Goal: Task Accomplishment & Management: Use online tool/utility

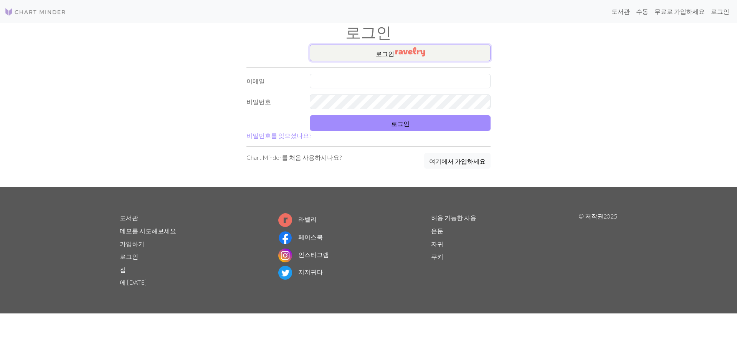
click at [429, 53] on button "로그인 ​" at bounding box center [400, 53] width 181 height 17
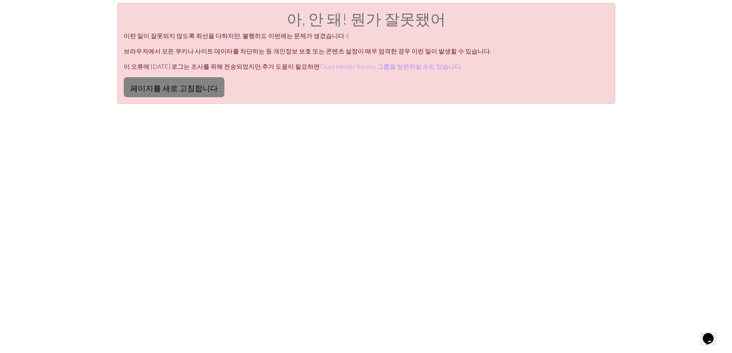
click at [182, 91] on font "페이지를 새로 고침합니다" at bounding box center [174, 87] width 88 height 9
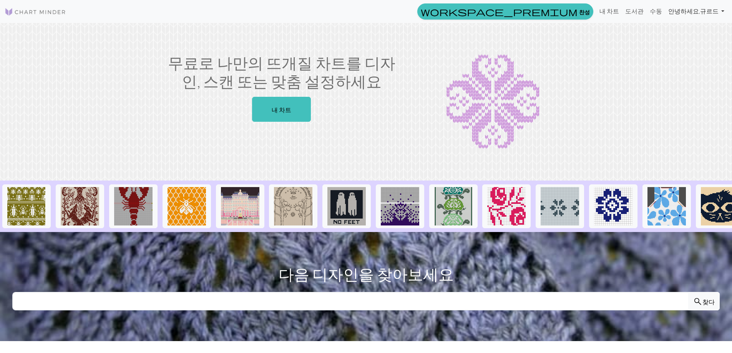
click at [709, 14] on font "규르드" at bounding box center [709, 10] width 18 height 7
click at [646, 11] on link "도서관" at bounding box center [634, 10] width 25 height 15
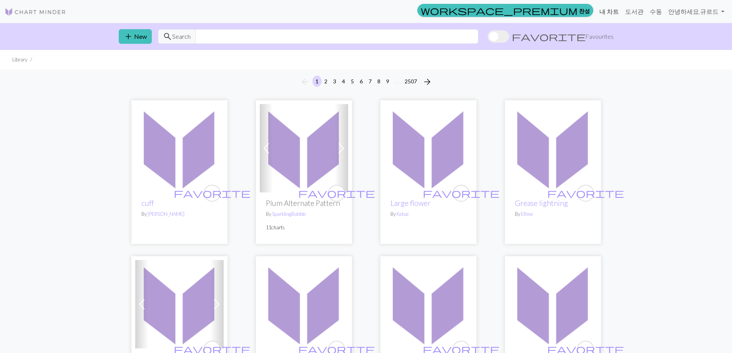
click at [619, 8] on font "내 차트" at bounding box center [609, 11] width 20 height 7
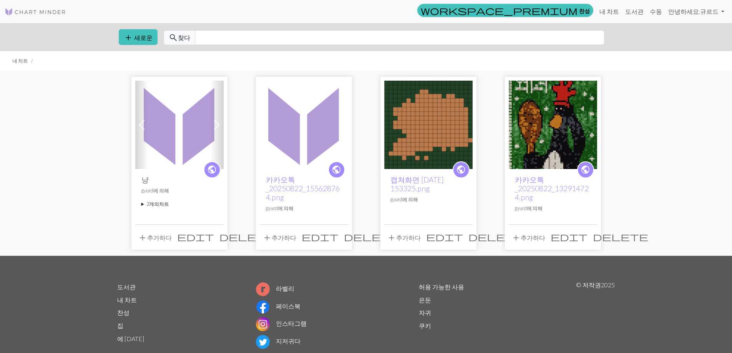
click at [173, 115] on img at bounding box center [179, 125] width 88 height 88
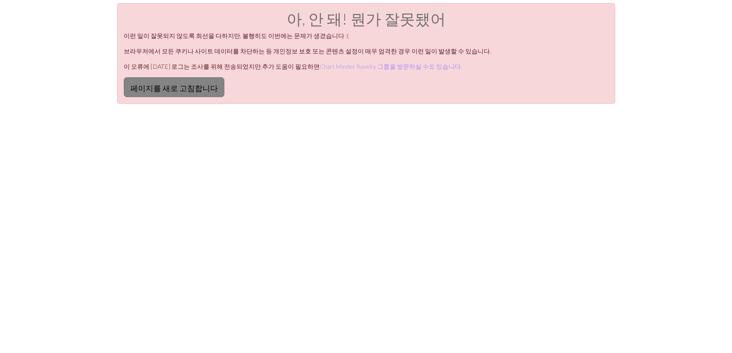
click at [187, 86] on font "페이지를 새로 고침합니다" at bounding box center [174, 87] width 88 height 9
click at [144, 82] on button "페이지를 새로 고침합니다" at bounding box center [174, 87] width 101 height 20
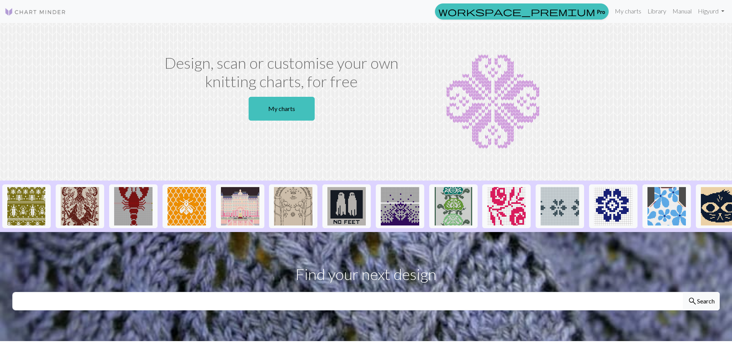
scroll to position [20, 0]
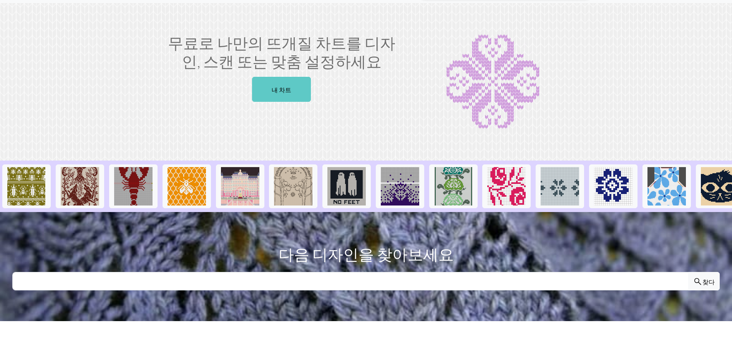
click at [292, 88] on link "내 차트" at bounding box center [281, 89] width 59 height 25
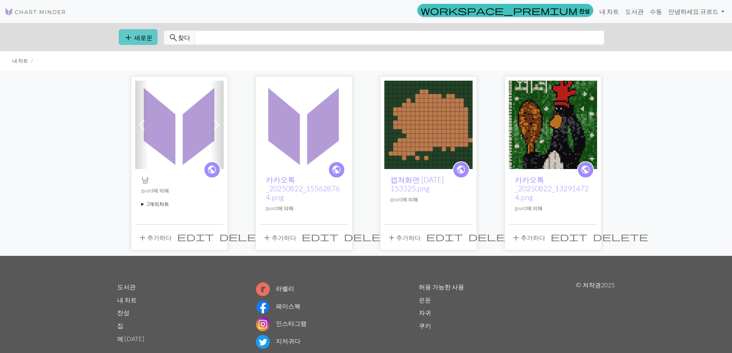
click at [138, 41] on button "add 새로운" at bounding box center [138, 37] width 39 height 16
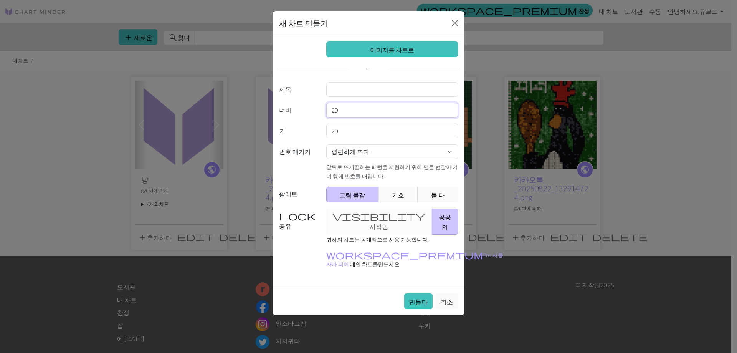
drag, startPoint x: 344, startPoint y: 110, endPoint x: 315, endPoint y: 106, distance: 29.4
click at [317, 108] on div "너비 20" at bounding box center [369, 110] width 188 height 15
type input "102"
drag, startPoint x: 346, startPoint y: 127, endPoint x: 332, endPoint y: 127, distance: 13.8
click at [332, 127] on input "20" at bounding box center [392, 131] width 132 height 15
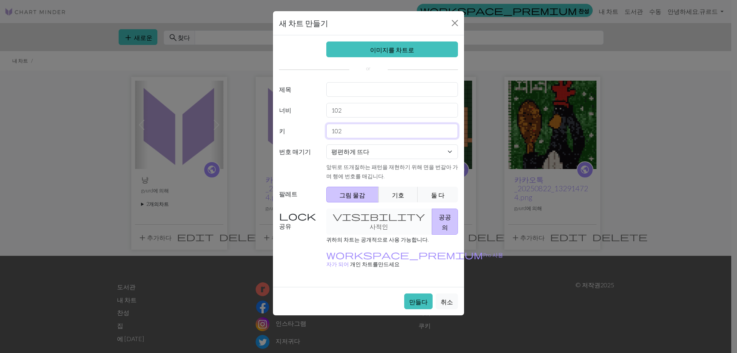
type input "102"
click at [419, 298] on font "만들다" at bounding box center [418, 301] width 18 height 7
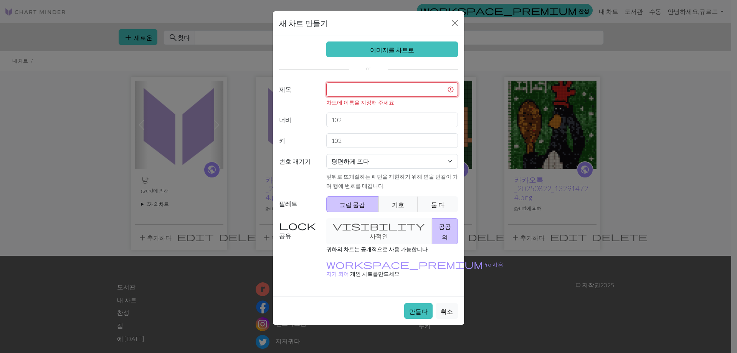
click at [361, 86] on input "text" at bounding box center [392, 89] width 132 height 15
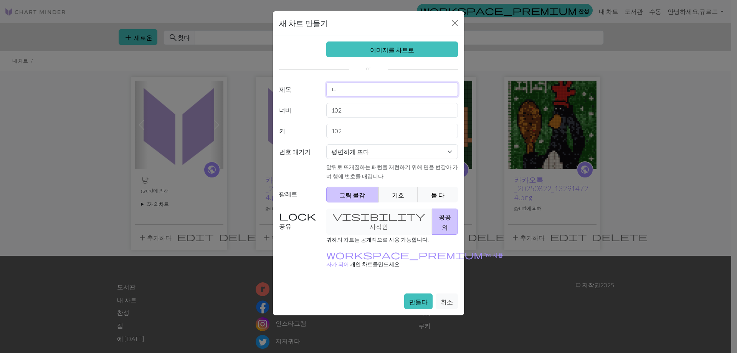
type input "ㄴ"
drag, startPoint x: 350, startPoint y: 126, endPoint x: 308, endPoint y: 126, distance: 41.5
click at [308, 125] on div "키 102" at bounding box center [369, 131] width 188 height 15
type input "118"
click at [420, 293] on button "만들다" at bounding box center [418, 301] width 28 height 16
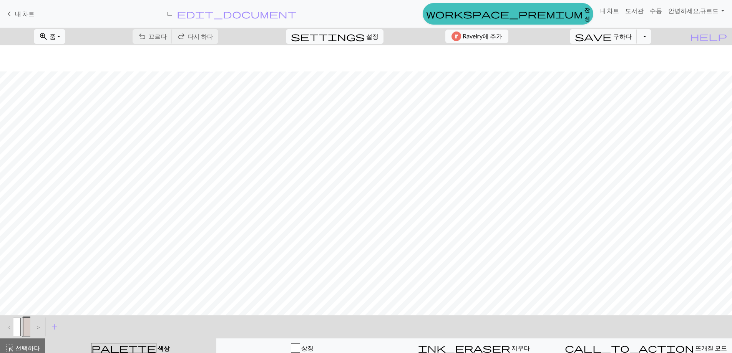
scroll to position [45, 0]
click at [651, 40] on button "드롭다운 토글" at bounding box center [643, 36] width 15 height 15
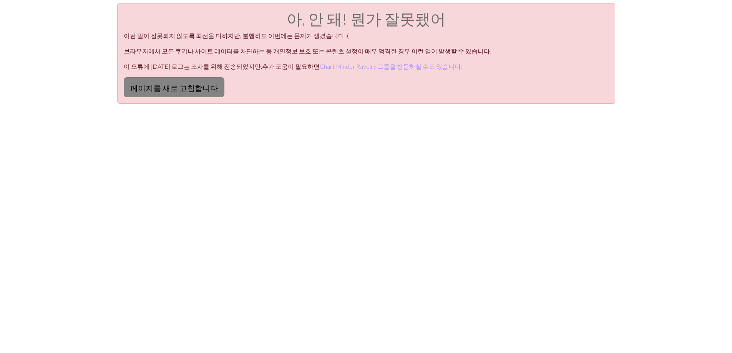
click at [172, 89] on font "페이지를 새로 고침합니다" at bounding box center [174, 87] width 88 height 9
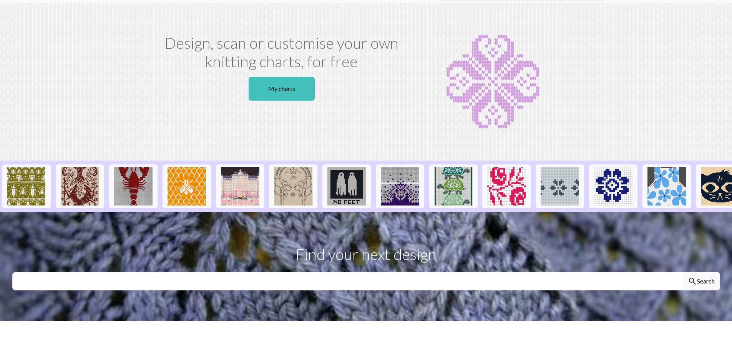
scroll to position [20, 0]
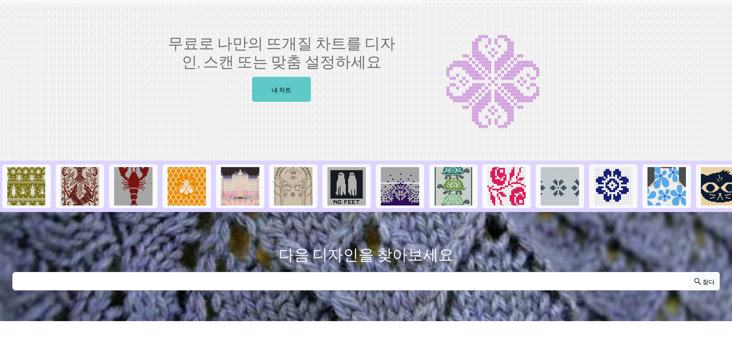
click at [296, 82] on link "내 차트" at bounding box center [281, 89] width 59 height 25
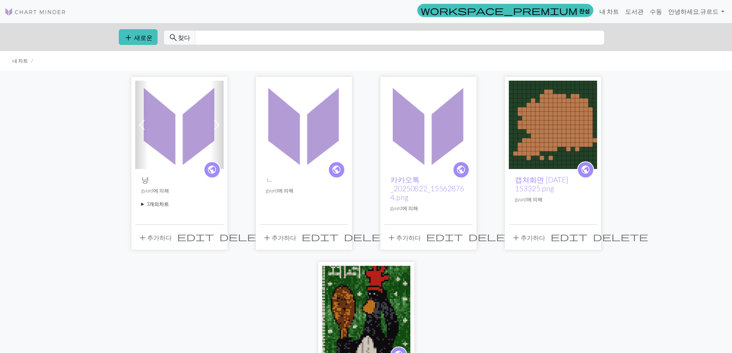
click at [202, 120] on img at bounding box center [179, 125] width 88 height 88
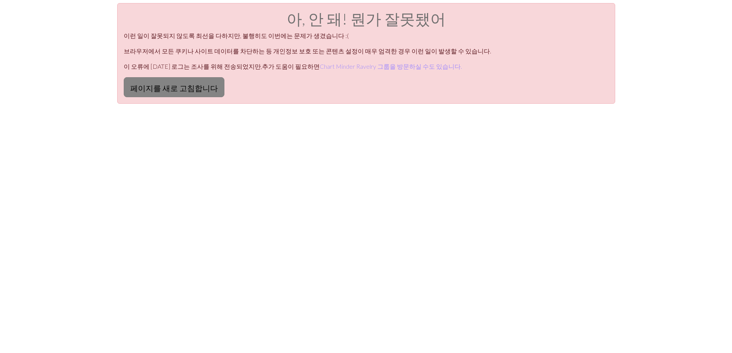
click at [147, 81] on button "페이지를 새로 고침합니다" at bounding box center [174, 87] width 101 height 20
click at [150, 81] on button "페이지를 새로 고침합니다" at bounding box center [174, 87] width 101 height 20
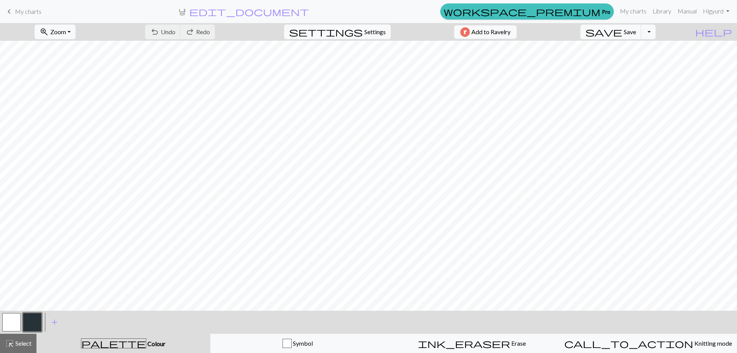
click at [656, 31] on button "Toggle Dropdown" at bounding box center [648, 32] width 15 height 15
click at [636, 31] on span "Save" at bounding box center [630, 31] width 12 height 7
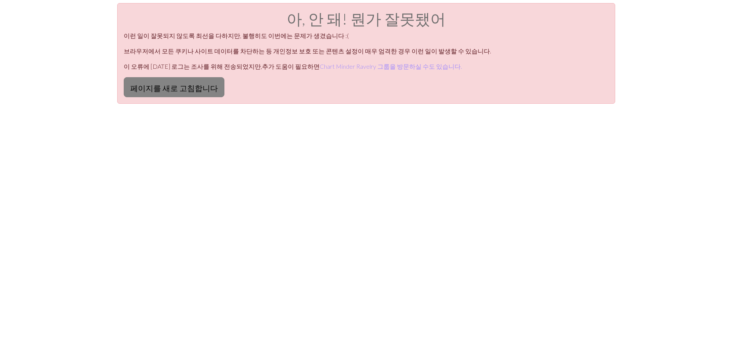
drag, startPoint x: 191, startPoint y: 91, endPoint x: 185, endPoint y: 93, distance: 6.6
click at [191, 91] on font "페이지를 새로 고침합니다" at bounding box center [174, 87] width 88 height 9
click at [193, 90] on font "페이지를 새로 고침합니다" at bounding box center [174, 87] width 88 height 9
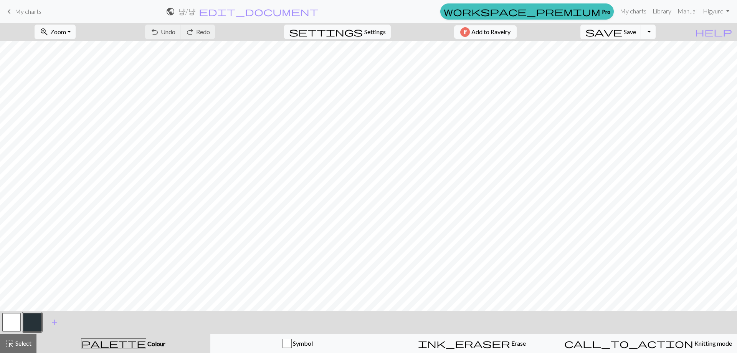
click at [656, 30] on button "Toggle Dropdown" at bounding box center [648, 32] width 15 height 15
click at [643, 66] on button "save_alt Download" at bounding box center [592, 61] width 127 height 12
click at [656, 28] on button "Toggle Dropdown" at bounding box center [648, 32] width 15 height 15
click at [642, 57] on button "save_alt Download" at bounding box center [592, 61] width 127 height 12
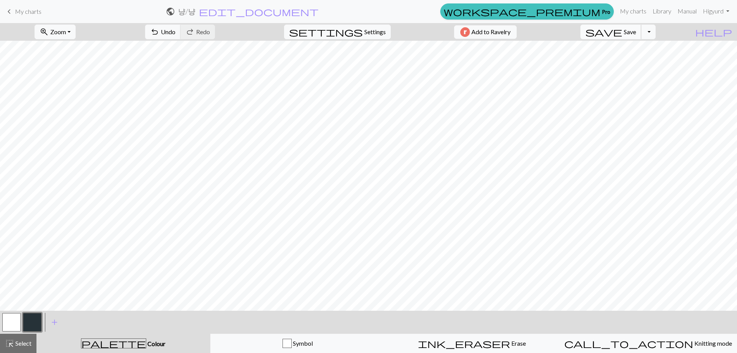
click at [635, 38] on button "save Save Save" at bounding box center [611, 32] width 61 height 15
click at [636, 33] on span "Save" at bounding box center [630, 31] width 12 height 7
click at [656, 37] on button "Toggle Dropdown" at bounding box center [648, 32] width 15 height 15
click at [636, 59] on button "save_alt Download" at bounding box center [592, 61] width 127 height 12
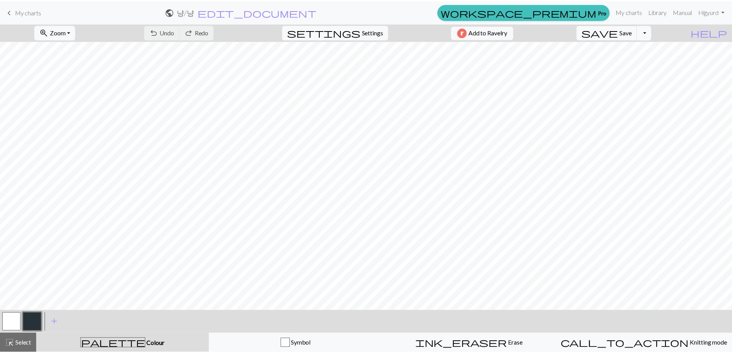
scroll to position [0, 0]
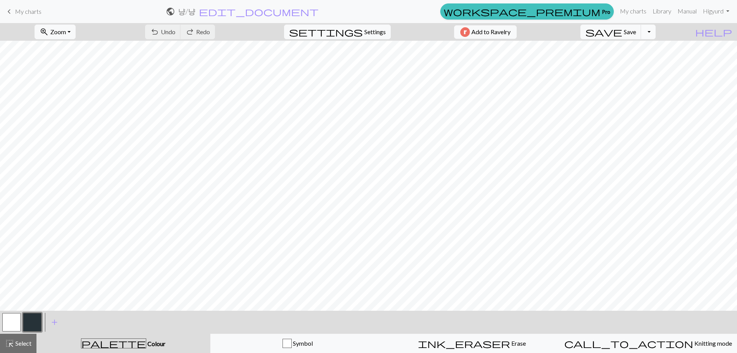
click at [656, 31] on button "Toggle Dropdown" at bounding box center [648, 32] width 15 height 15
click at [655, 59] on button "save_alt Download" at bounding box center [592, 61] width 127 height 12
click at [319, 11] on span "edit_document" at bounding box center [259, 11] width 120 height 11
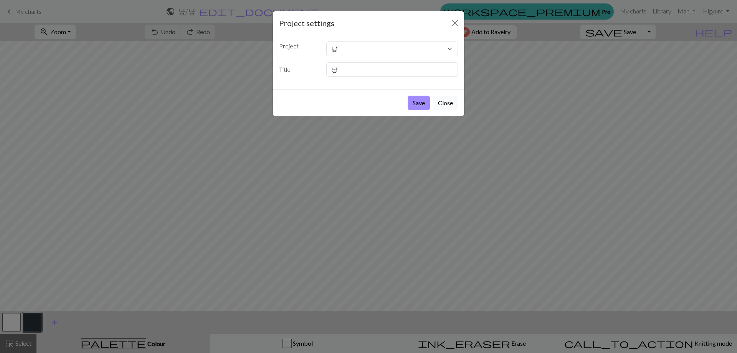
click at [453, 103] on button "Close" at bounding box center [445, 103] width 25 height 15
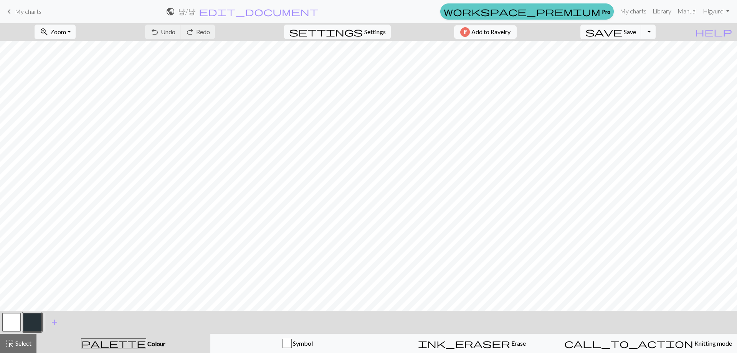
click at [601, 12] on link "workspace_premium Pro" at bounding box center [527, 11] width 174 height 16
click at [636, 33] on span "Save" at bounding box center [630, 31] width 12 height 7
click at [656, 34] on button "Toggle Dropdown" at bounding box center [648, 32] width 15 height 15
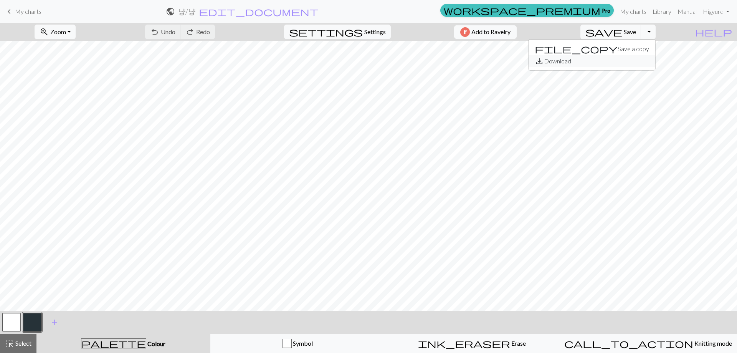
click at [644, 61] on button "save_alt Download" at bounding box center [592, 61] width 127 height 12
click at [366, 29] on span "Settings" at bounding box center [375, 31] width 22 height 9
select select "aran"
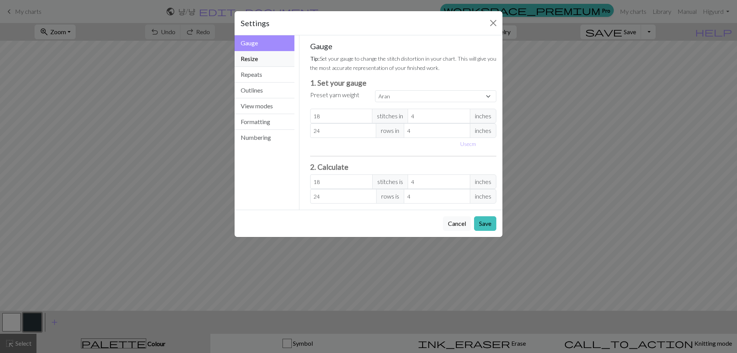
click at [280, 59] on button "Resize" at bounding box center [265, 59] width 60 height 16
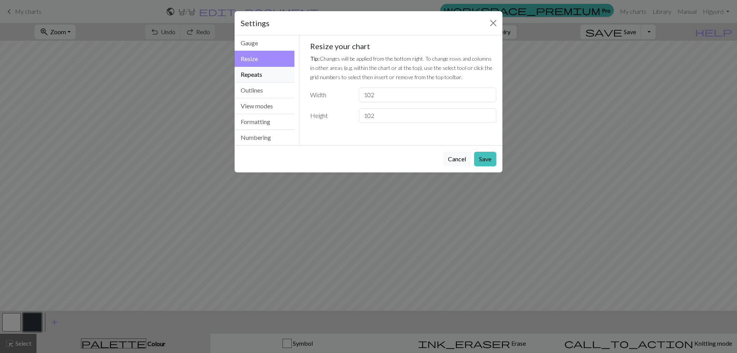
click at [279, 69] on button "Repeats" at bounding box center [265, 75] width 60 height 16
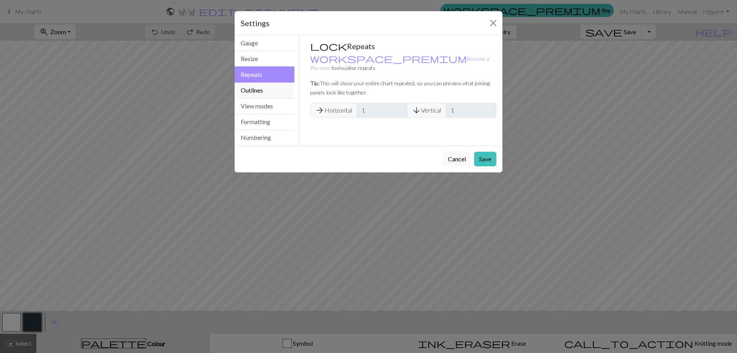
click at [281, 87] on button "Outlines" at bounding box center [265, 91] width 60 height 16
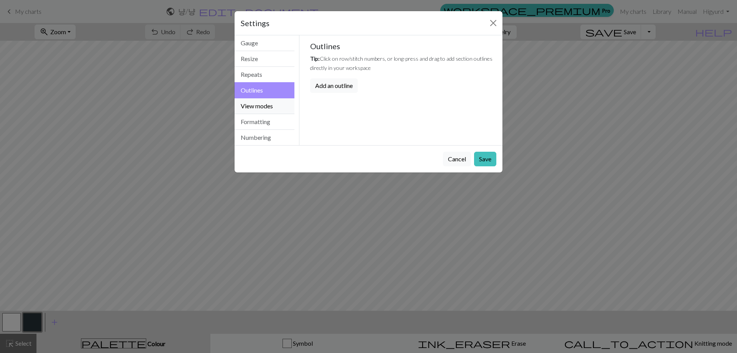
click at [279, 109] on button "View modes" at bounding box center [265, 106] width 60 height 16
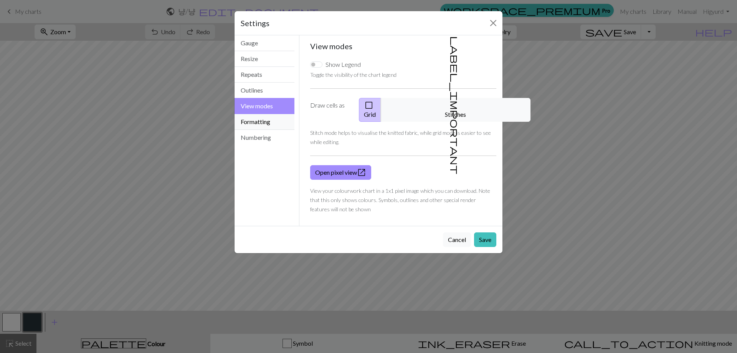
click at [282, 118] on button "Formatting" at bounding box center [265, 122] width 60 height 16
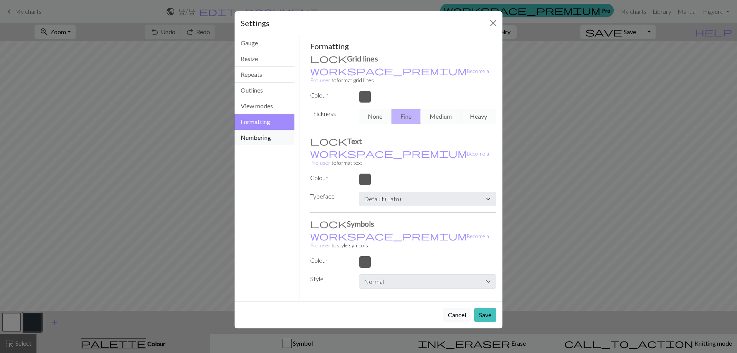
click at [282, 139] on button "Numbering" at bounding box center [265, 137] width 60 height 15
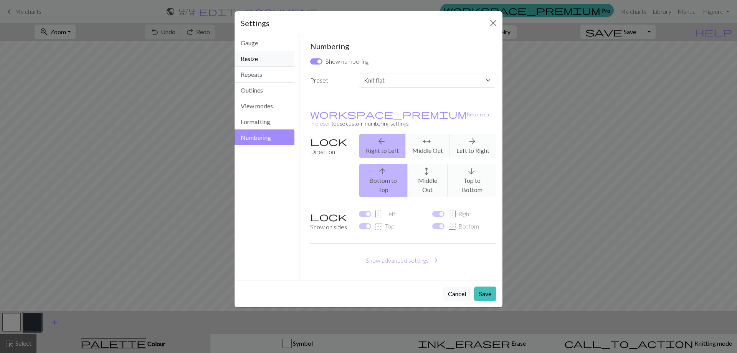
click at [276, 54] on button "Resize" at bounding box center [265, 59] width 60 height 16
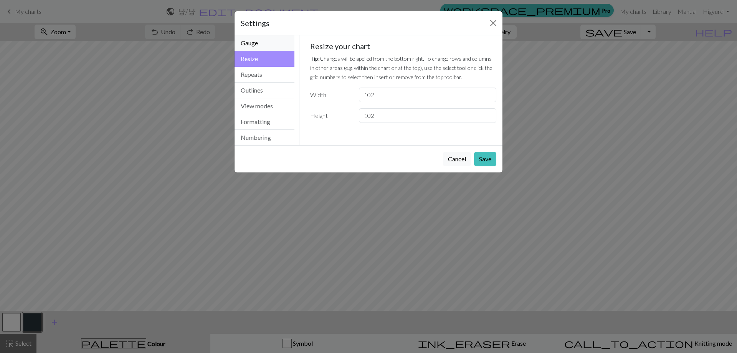
click at [273, 41] on button "Gauge" at bounding box center [265, 43] width 60 height 16
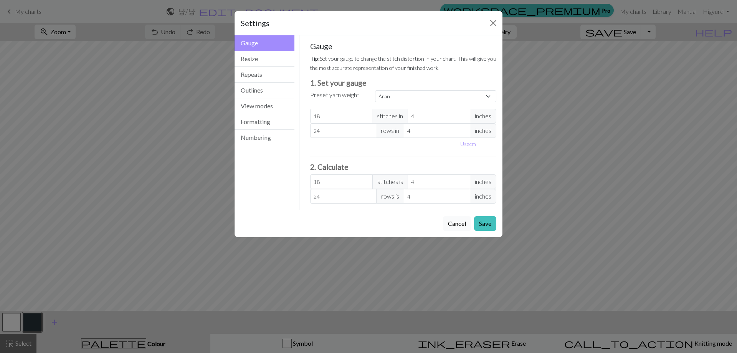
click at [467, 222] on button "Cancel" at bounding box center [457, 223] width 28 height 15
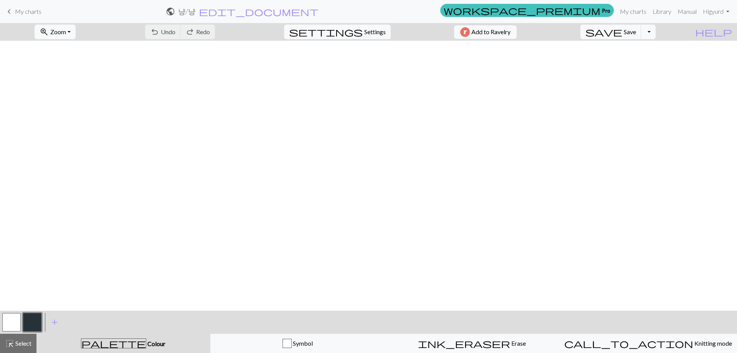
scroll to position [149, 0]
click at [656, 31] on button "Toggle Dropdown" at bounding box center [648, 32] width 15 height 15
click at [655, 58] on button "save_alt Download" at bounding box center [592, 61] width 127 height 12
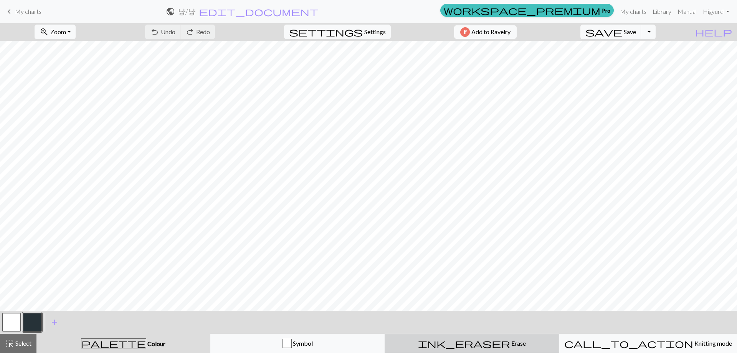
drag, startPoint x: 482, startPoint y: 344, endPoint x: 483, endPoint y: 339, distance: 5.1
click at [510, 344] on span "Erase" at bounding box center [518, 342] width 16 height 7
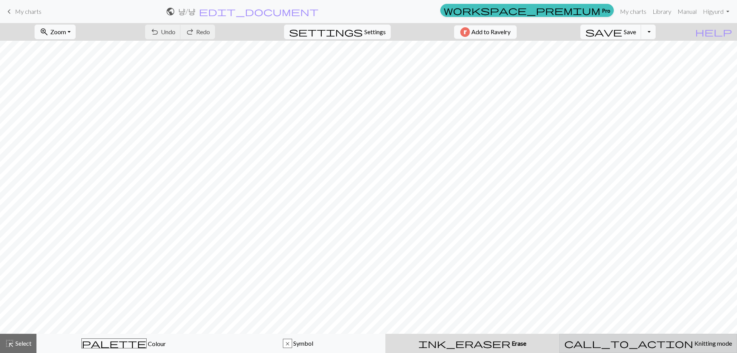
click at [618, 340] on div "call_to_action Knitting mode Knitting mode" at bounding box center [649, 343] width 168 height 9
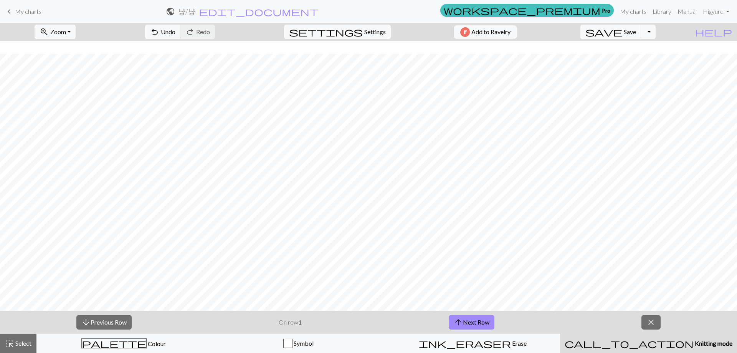
scroll to position [554, 0]
click at [637, 323] on div "arrow_downward Previous Row On row 1 arrow_upward Next Row close" at bounding box center [368, 322] width 737 height 23
click at [646, 324] on button "close" at bounding box center [651, 322] width 19 height 15
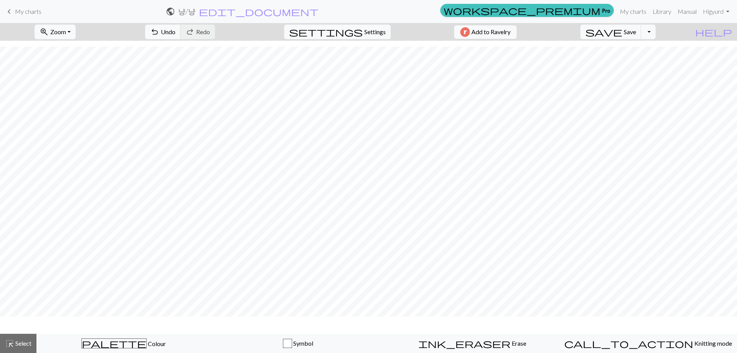
scroll to position [531, 0]
click at [656, 29] on button "Toggle Dropdown" at bounding box center [648, 32] width 15 height 15
click at [641, 59] on button "save_alt Download" at bounding box center [592, 61] width 127 height 12
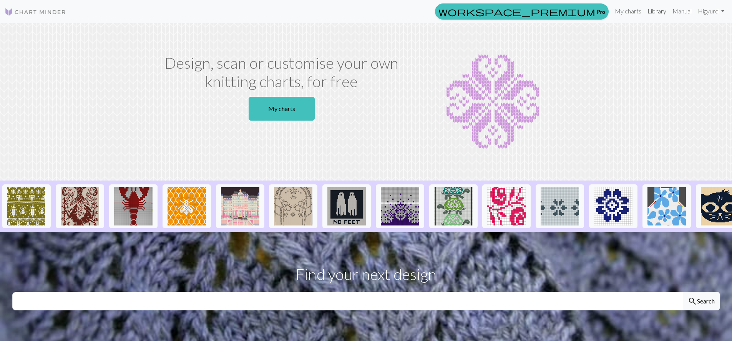
click at [650, 10] on link "Library" at bounding box center [656, 10] width 25 height 15
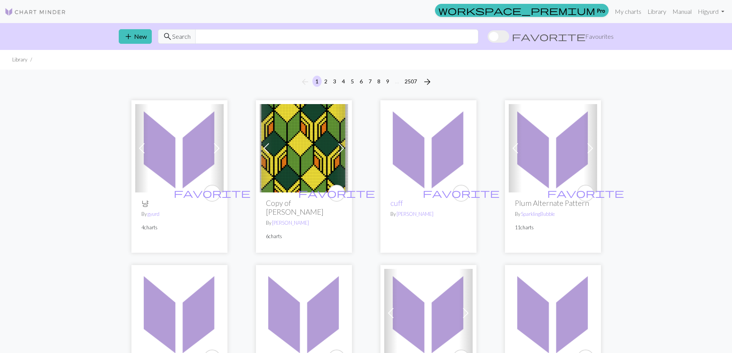
click at [178, 138] on img at bounding box center [179, 148] width 88 height 88
click at [167, 202] on h2 "냥" at bounding box center [179, 203] width 76 height 9
click at [145, 204] on h2 "냥" at bounding box center [179, 203] width 76 height 9
click at [655, 12] on link "Library" at bounding box center [656, 11] width 25 height 15
click at [653, 14] on link "Library" at bounding box center [656, 11] width 25 height 15
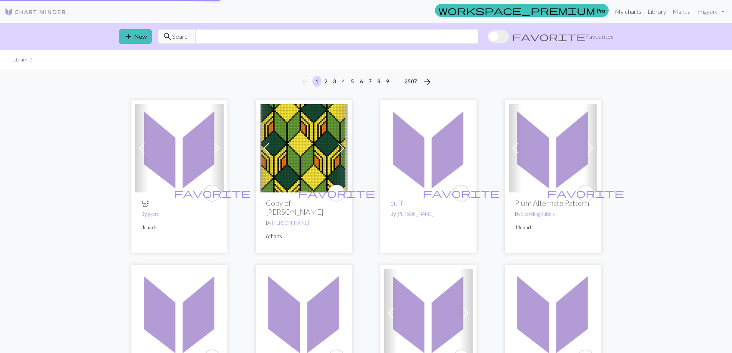
click at [629, 8] on link "My charts" at bounding box center [627, 11] width 33 height 15
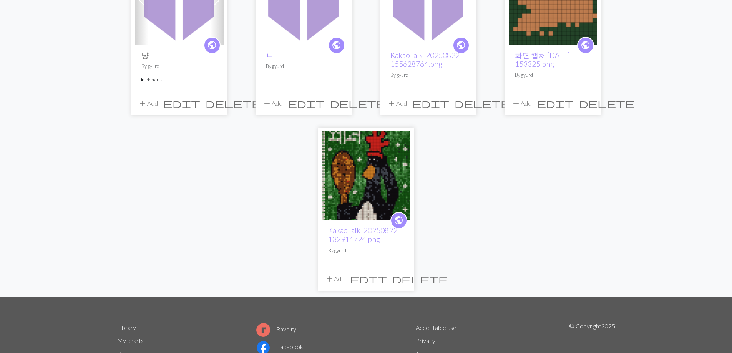
scroll to position [124, 0]
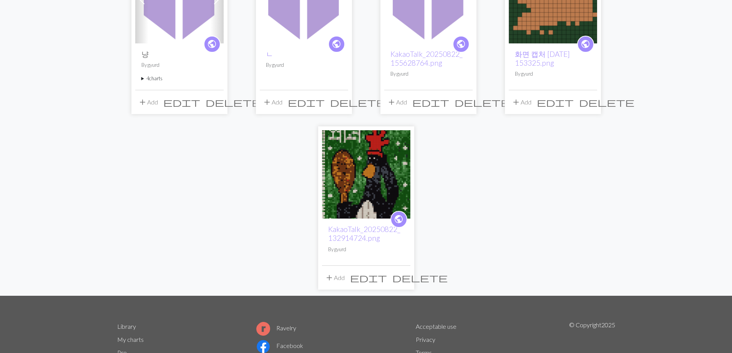
click at [402, 280] on span "delete" at bounding box center [419, 277] width 55 height 11
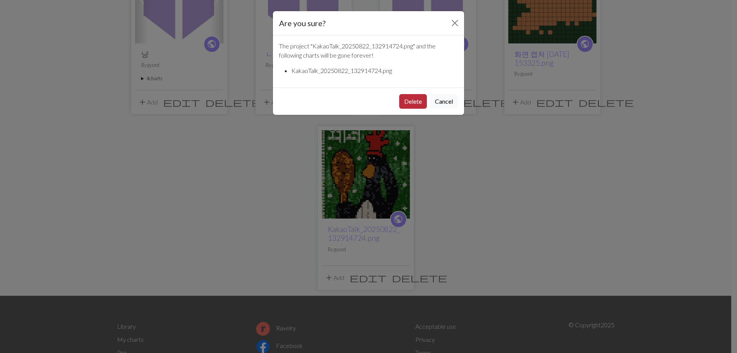
click at [416, 94] on button "Delete" at bounding box center [413, 101] width 28 height 15
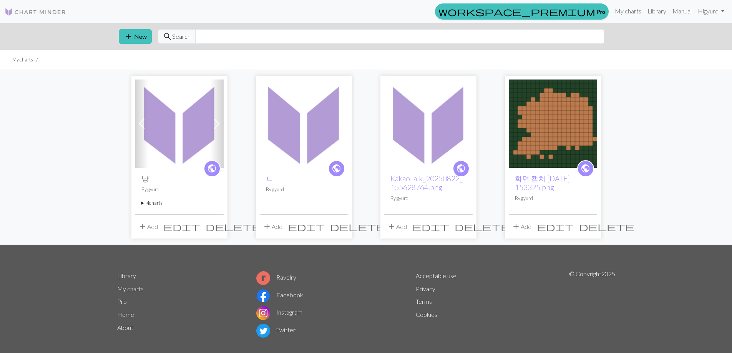
click at [465, 228] on span "delete" at bounding box center [481, 226] width 55 height 11
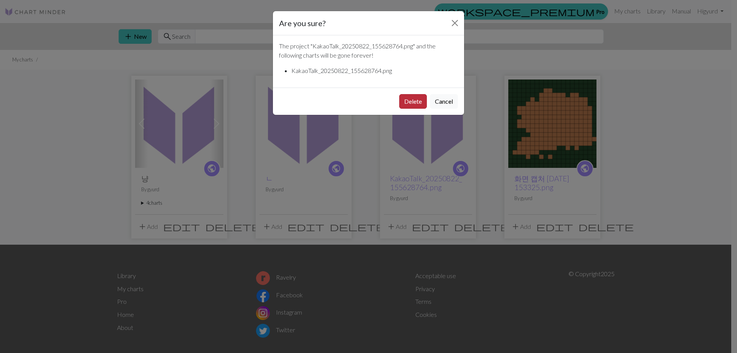
click at [423, 99] on button "Delete" at bounding box center [413, 101] width 28 height 15
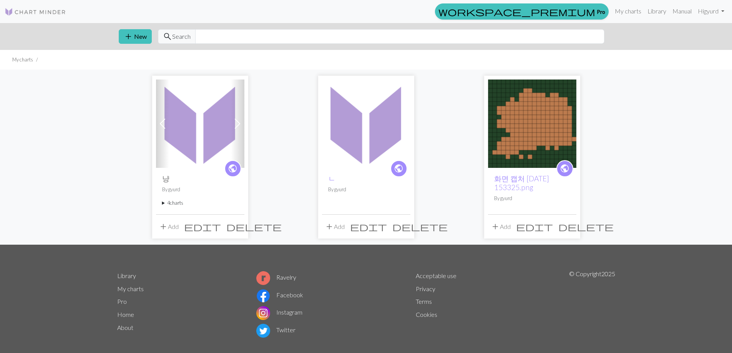
click at [404, 227] on span "delete" at bounding box center [419, 226] width 55 height 11
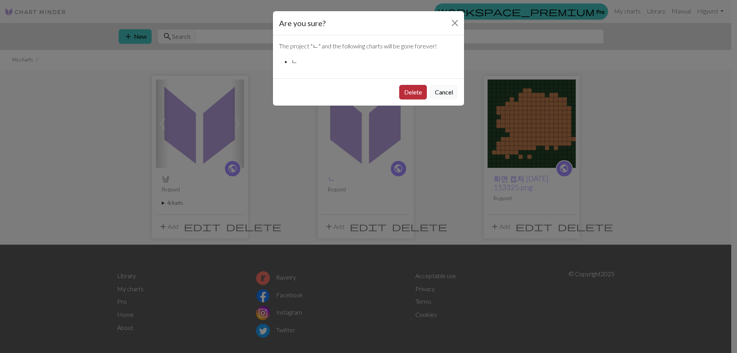
click at [412, 91] on button "Delete" at bounding box center [413, 92] width 28 height 15
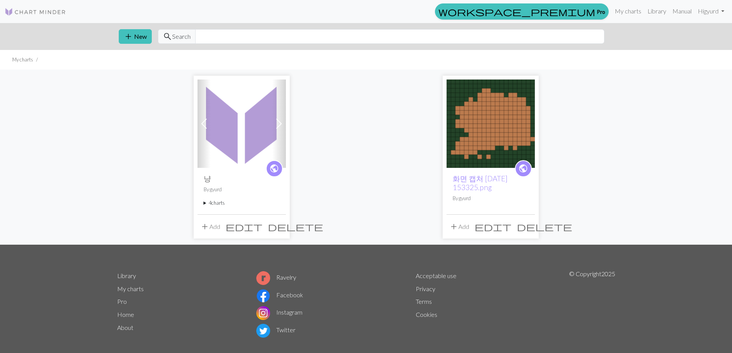
click at [252, 119] on img at bounding box center [241, 123] width 88 height 88
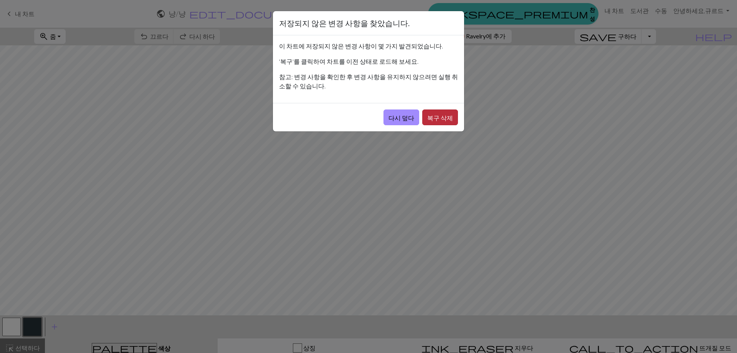
click at [449, 110] on button "복구 삭제" at bounding box center [440, 117] width 36 height 16
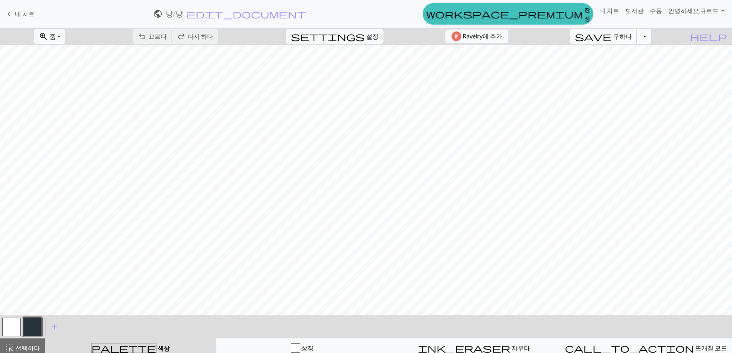
click at [651, 43] on button "드롭다운 토글" at bounding box center [643, 36] width 15 height 15
click at [489, 69] on font "다운로드" at bounding box center [476, 65] width 25 height 7
click at [611, 42] on span "save" at bounding box center [592, 36] width 37 height 11
click at [651, 38] on button "드롭다운 토글" at bounding box center [643, 36] width 15 height 15
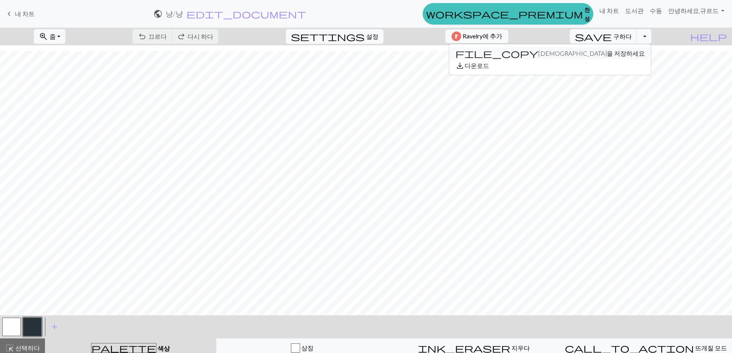
click at [641, 57] on font "[DEMOGRAPHIC_DATA]을 저장하세요" at bounding box center [591, 53] width 106 height 7
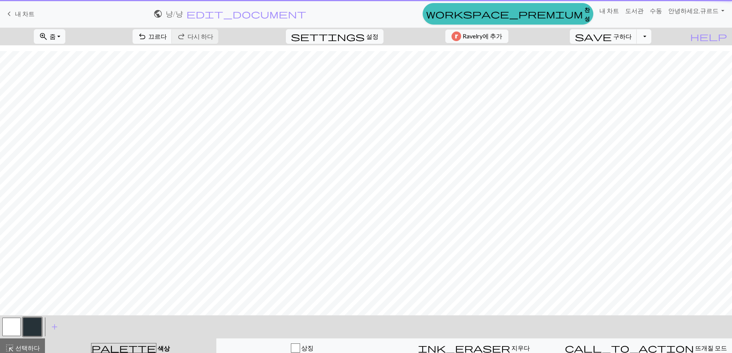
click at [651, 36] on button "드롭다운 토글" at bounding box center [643, 36] width 15 height 15
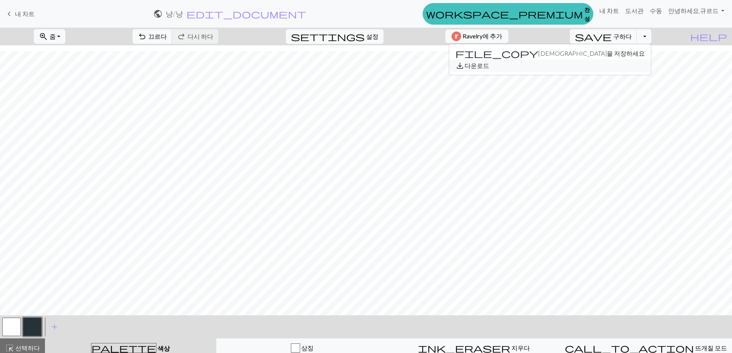
drag, startPoint x: 647, startPoint y: 65, endPoint x: 691, endPoint y: 0, distance: 78.0
click at [647, 65] on button "save_alt 다운로드" at bounding box center [550, 66] width 202 height 12
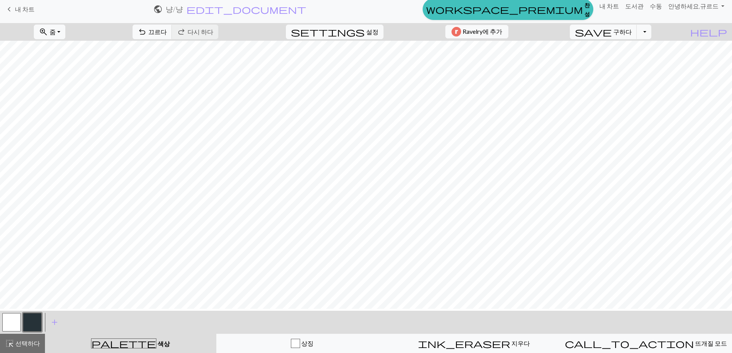
scroll to position [263, 0]
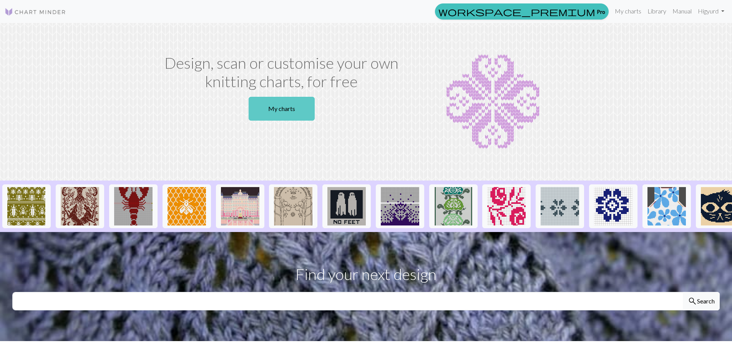
click at [288, 101] on link "My charts" at bounding box center [281, 109] width 66 height 24
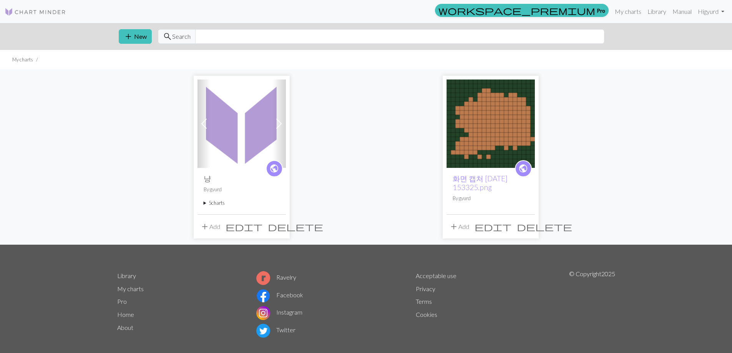
click at [261, 94] on img at bounding box center [241, 123] width 88 height 88
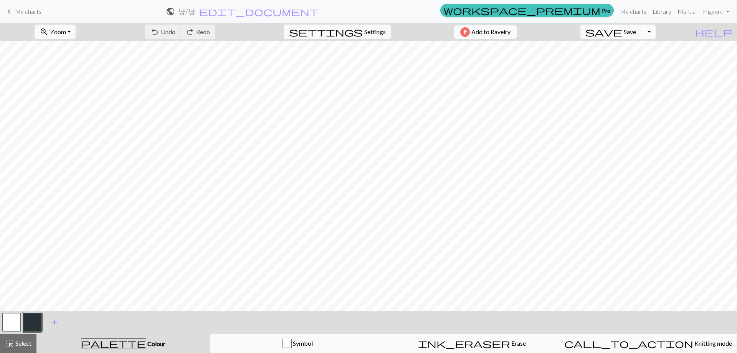
click at [656, 36] on button "Toggle Dropdown" at bounding box center [648, 32] width 15 height 15
click at [641, 59] on button "save_alt Download" at bounding box center [592, 61] width 127 height 12
click at [375, 13] on p "Your download is being prepared..." at bounding box center [368, 12] width 88 height 9
click at [361, 13] on p "Your download is being prepared..." at bounding box center [368, 12] width 88 height 9
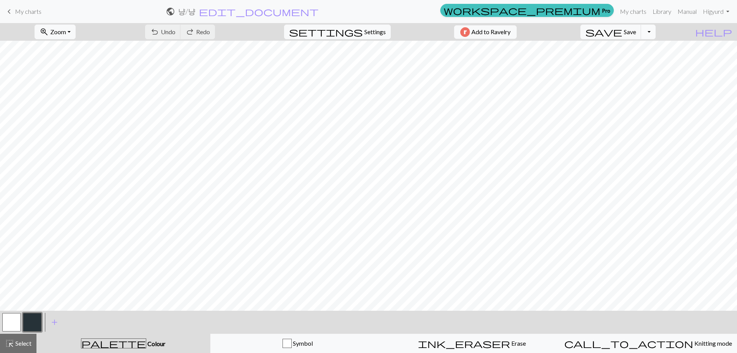
click at [656, 29] on button "Toggle Dropdown" at bounding box center [648, 32] width 15 height 15
click at [633, 57] on button "save_alt Download" at bounding box center [592, 61] width 127 height 12
click at [391, 13] on p "Your download is being prepared..." at bounding box center [368, 12] width 88 height 9
click at [364, 16] on form "public 냥 / 냥 edit_document Edit settings" at bounding box center [243, 11] width 390 height 15
click at [31, 15] on link "keyboard_arrow_left My charts" at bounding box center [23, 11] width 37 height 13
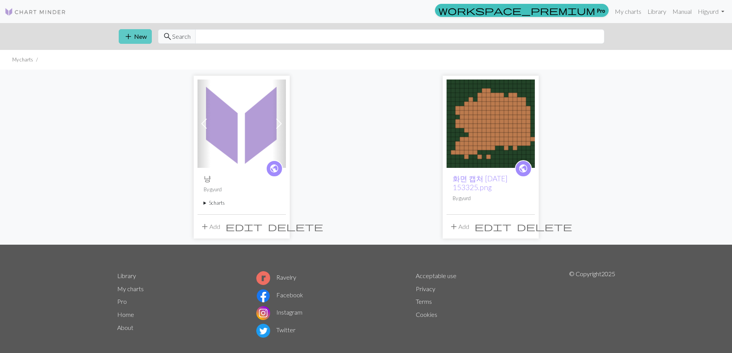
click at [130, 35] on span "add" at bounding box center [128, 36] width 9 height 11
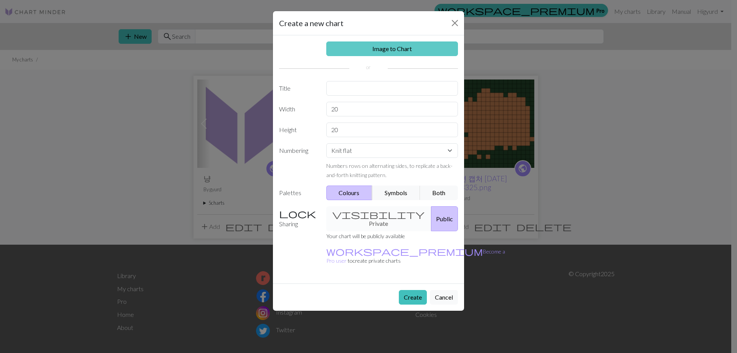
click at [357, 48] on link "Image to Chart" at bounding box center [392, 48] width 132 height 15
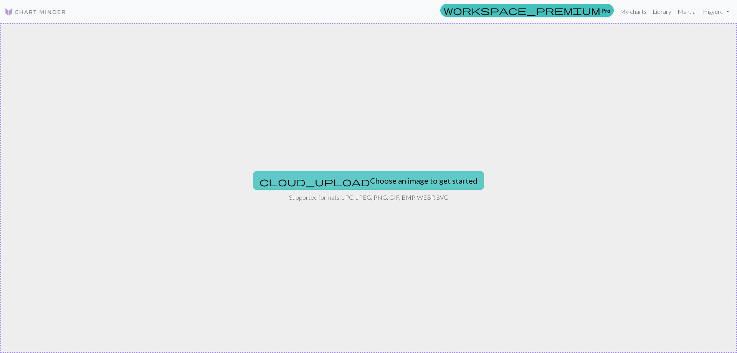
click at [343, 182] on button "cloud_upload Choose an image to get started" at bounding box center [368, 180] width 231 height 18
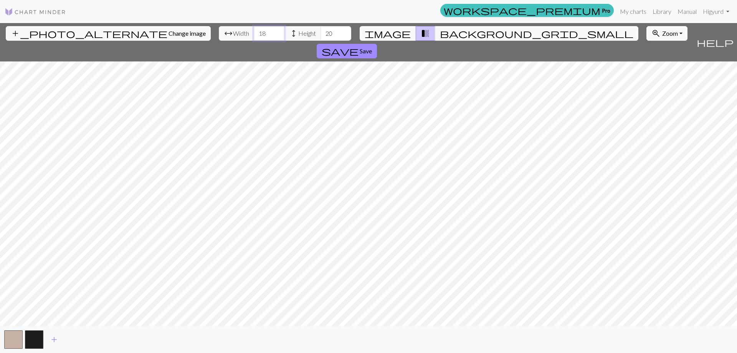
drag, startPoint x: 230, startPoint y: 32, endPoint x: 209, endPoint y: 33, distance: 21.5
click at [219, 33] on div "arrow_range Width 18 height Height 20" at bounding box center [285, 33] width 132 height 15
type input "118"
drag, startPoint x: 267, startPoint y: 33, endPoint x: 261, endPoint y: 34, distance: 5.8
click at [261, 34] on div "arrow_range Width 118 height Height 20" at bounding box center [285, 33] width 132 height 15
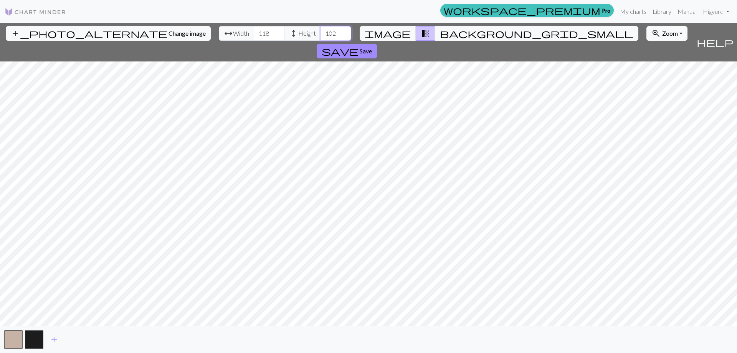
type input "102"
click at [377, 44] on button "save Save" at bounding box center [347, 51] width 60 height 15
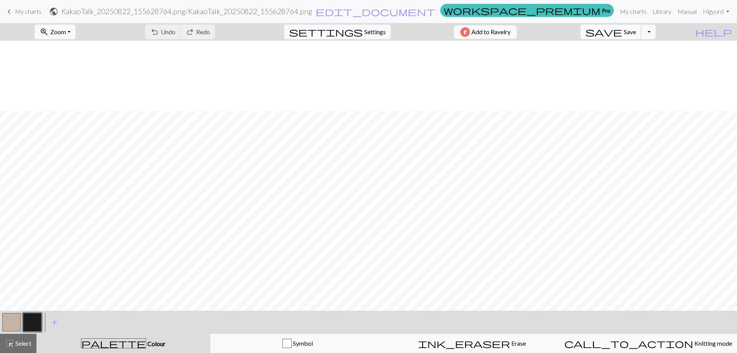
scroll to position [687, 0]
click at [26, 318] on button "button" at bounding box center [32, 322] width 18 height 18
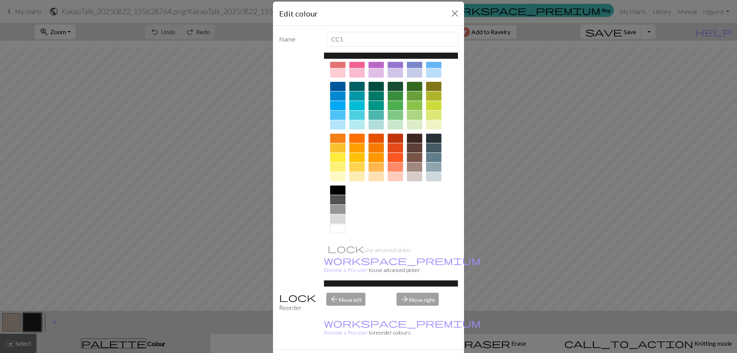
scroll to position [10, 0]
click at [338, 229] on div at bounding box center [337, 228] width 15 height 9
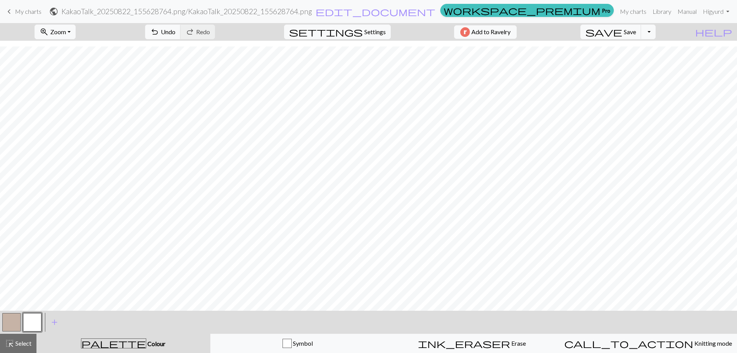
click at [11, 319] on button "button" at bounding box center [11, 322] width 18 height 18
click at [11, 319] on div "Edit colour Name MC Use advanced picker workspace_premium Become a Pro user to …" at bounding box center [368, 176] width 737 height 353
click at [12, 321] on button "button" at bounding box center [11, 322] width 18 height 18
click at [12, 321] on div "Edit colour Name MC Use advanced picker workspace_premium Become a Pro user to …" at bounding box center [368, 176] width 737 height 353
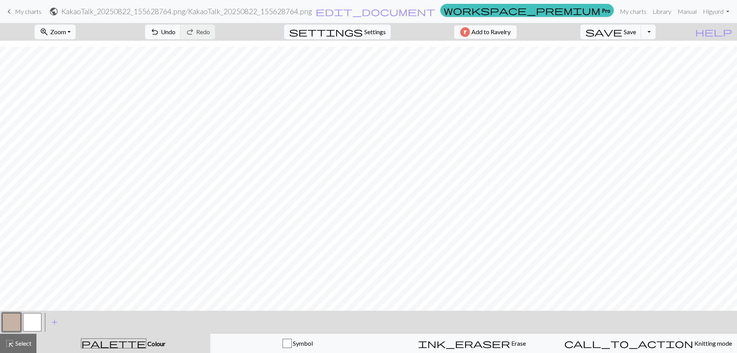
click at [16, 322] on button "button" at bounding box center [11, 322] width 18 height 18
click at [9, 317] on button "button" at bounding box center [11, 322] width 18 height 18
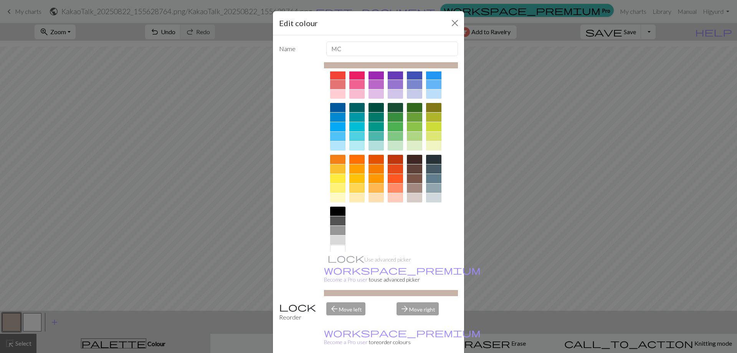
scroll to position [38, 0]
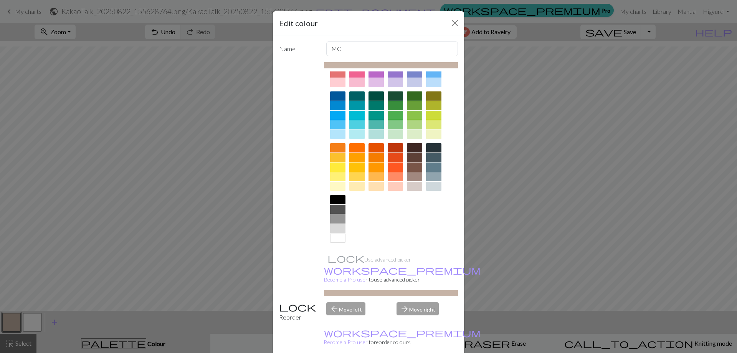
click at [336, 236] on div at bounding box center [337, 237] width 15 height 9
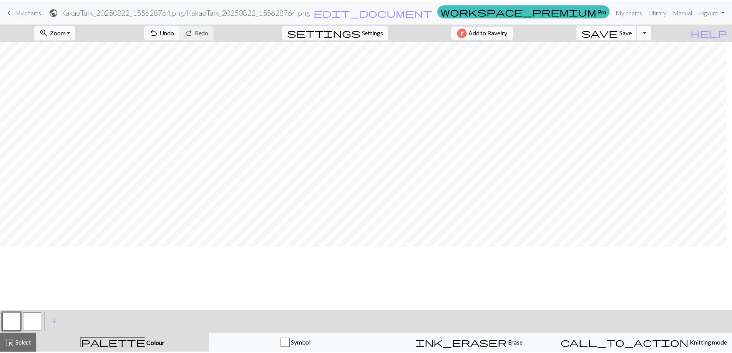
scroll to position [0, 0]
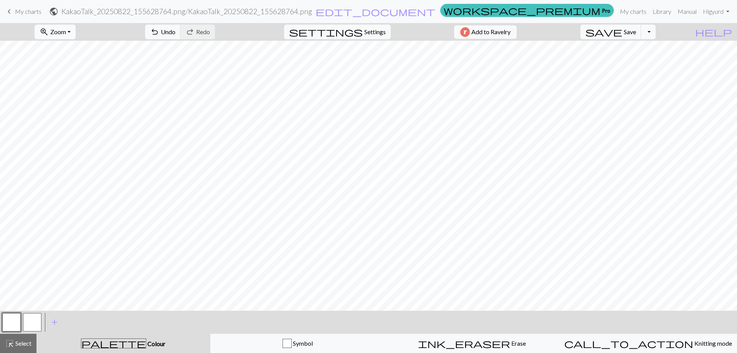
click at [66, 35] on span "Zoom" at bounding box center [58, 31] width 16 height 7
click at [70, 47] on button "Fit all" at bounding box center [65, 49] width 61 height 12
click at [656, 35] on button "Toggle Dropdown" at bounding box center [648, 32] width 15 height 15
click at [629, 66] on button "save_alt Download" at bounding box center [592, 61] width 127 height 12
click at [656, 36] on button "Toggle Dropdown" at bounding box center [648, 32] width 15 height 15
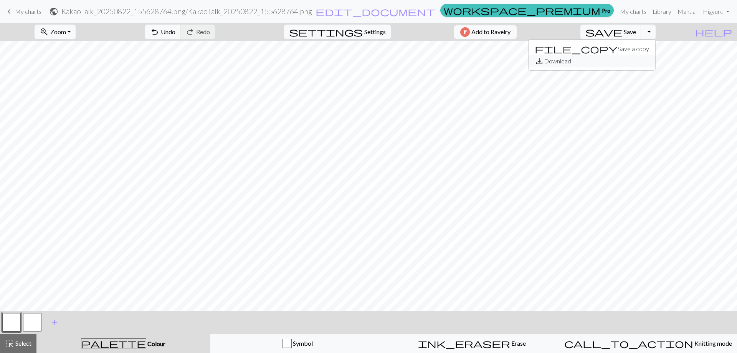
click at [645, 60] on button "save_alt Download" at bounding box center [592, 61] width 127 height 12
click at [435, 12] on span "edit_document" at bounding box center [376, 11] width 120 height 11
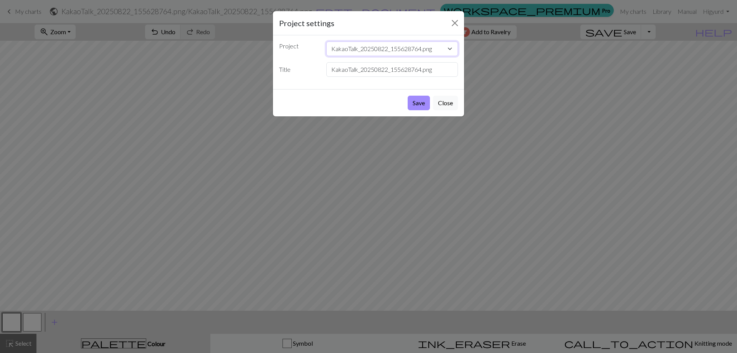
click at [442, 51] on select "KakaoTalk_20250822_155628764.png 냥 화면 캡처 2025-08-22 153325.png" at bounding box center [392, 48] width 132 height 15
click at [447, 98] on button "Close" at bounding box center [445, 103] width 25 height 15
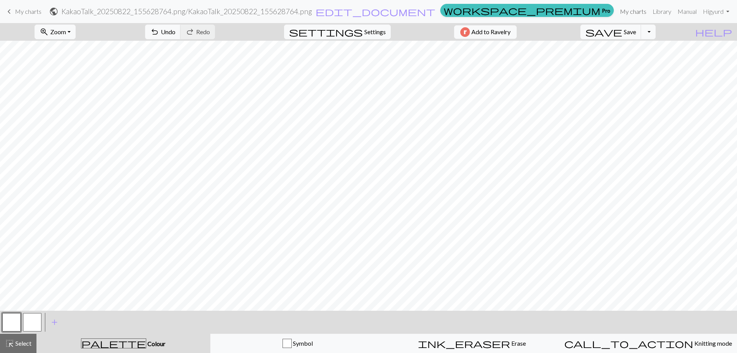
click at [641, 13] on link "My charts" at bounding box center [633, 11] width 33 height 15
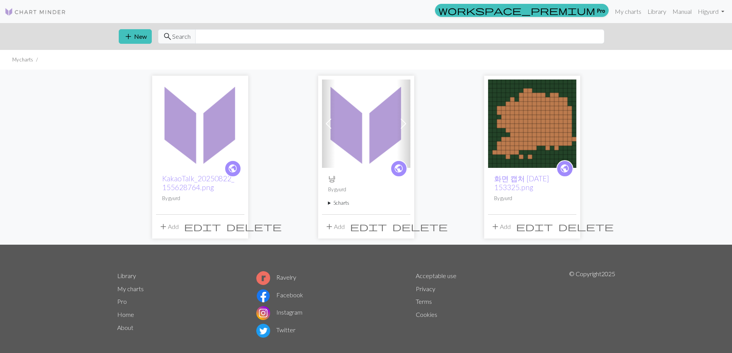
click at [235, 226] on span "delete" at bounding box center [253, 226] width 55 height 11
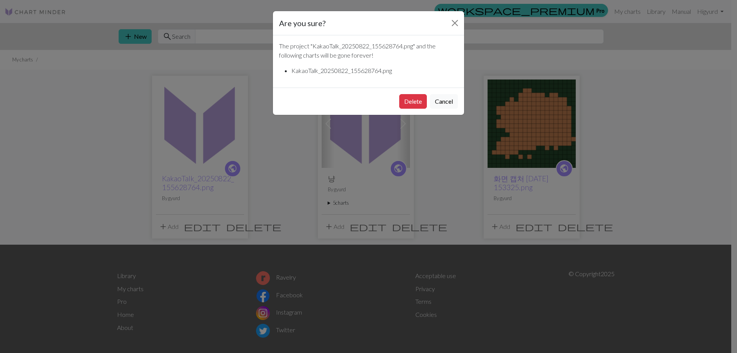
click at [391, 101] on div "Delete Cancel" at bounding box center [368, 101] width 191 height 27
click at [406, 101] on button "Delete" at bounding box center [413, 101] width 28 height 15
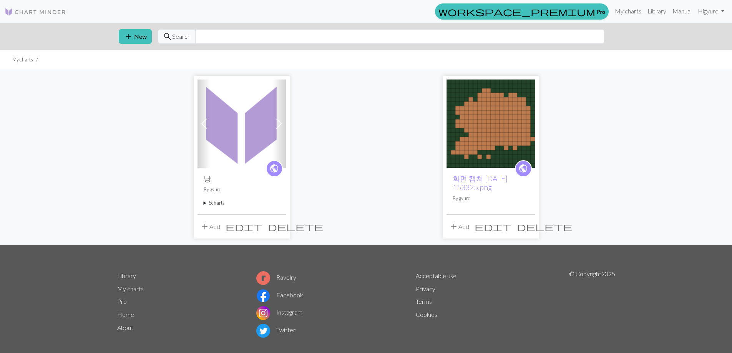
click at [249, 156] on img at bounding box center [241, 123] width 88 height 88
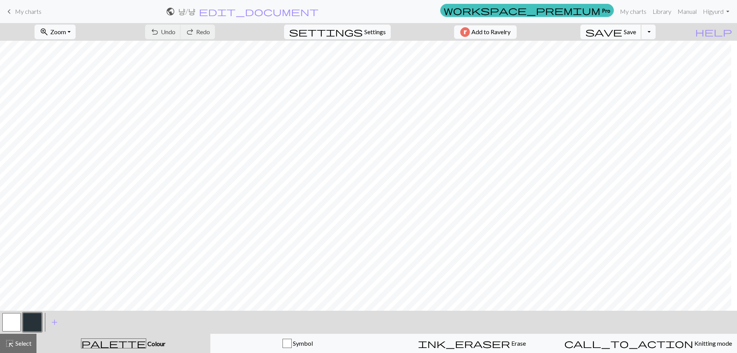
click at [636, 30] on span "Save" at bounding box center [630, 31] width 12 height 7
click at [656, 30] on button "Toggle Dropdown" at bounding box center [648, 32] width 15 height 15
click at [632, 56] on button "save_alt Download" at bounding box center [592, 61] width 127 height 12
click at [511, 35] on span "Add to Ravelry" at bounding box center [491, 32] width 39 height 10
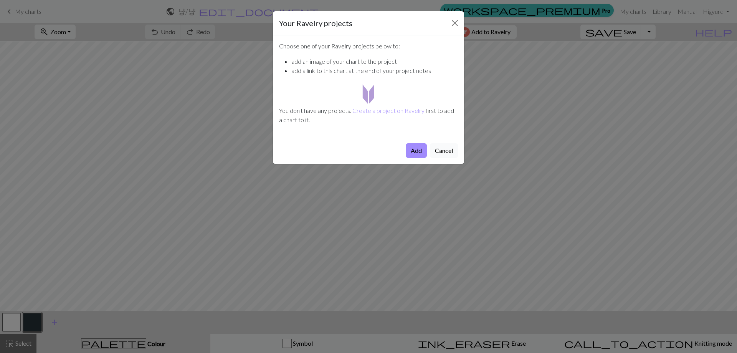
click at [446, 146] on button "Cancel" at bounding box center [444, 150] width 28 height 15
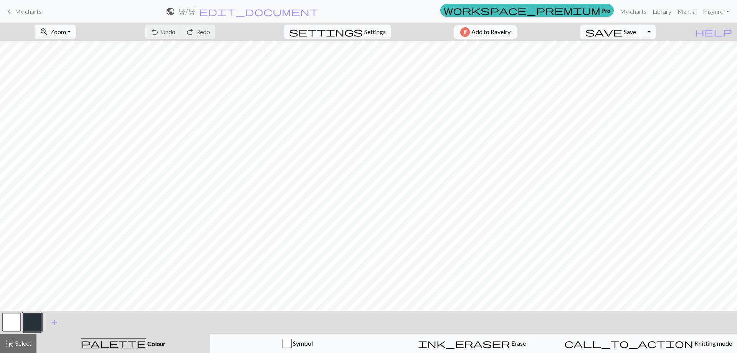
scroll to position [46, 0]
click at [656, 34] on button "Toggle Dropdown" at bounding box center [648, 32] width 15 height 15
click at [644, 64] on button "save_alt Download" at bounding box center [592, 61] width 127 height 12
